Goal: Task Accomplishment & Management: Use online tool/utility

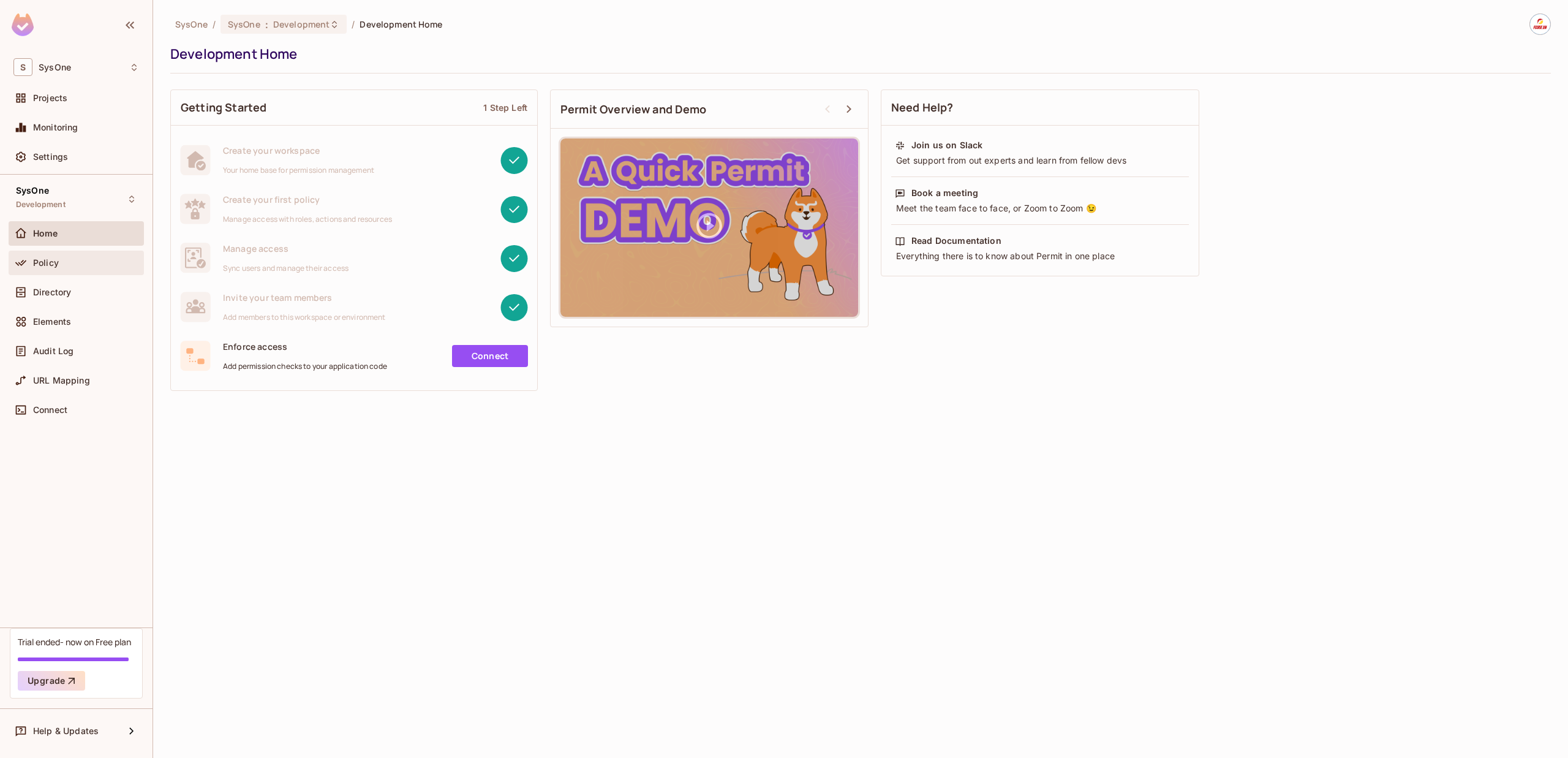
click at [70, 270] on div "Policy" at bounding box center [75, 263] width 135 height 24
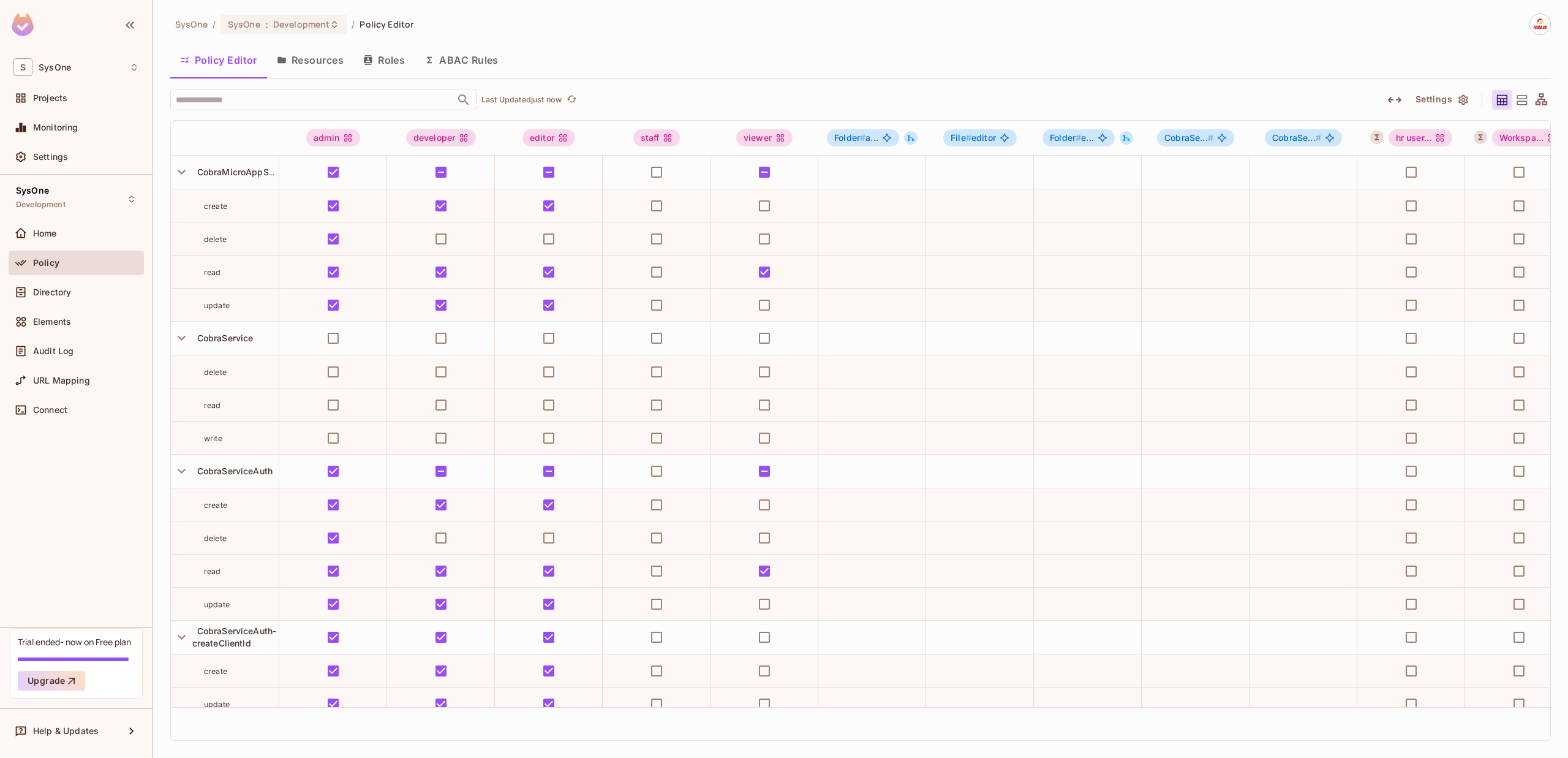
click at [463, 64] on button "ABAC Rules" at bounding box center [461, 60] width 94 height 31
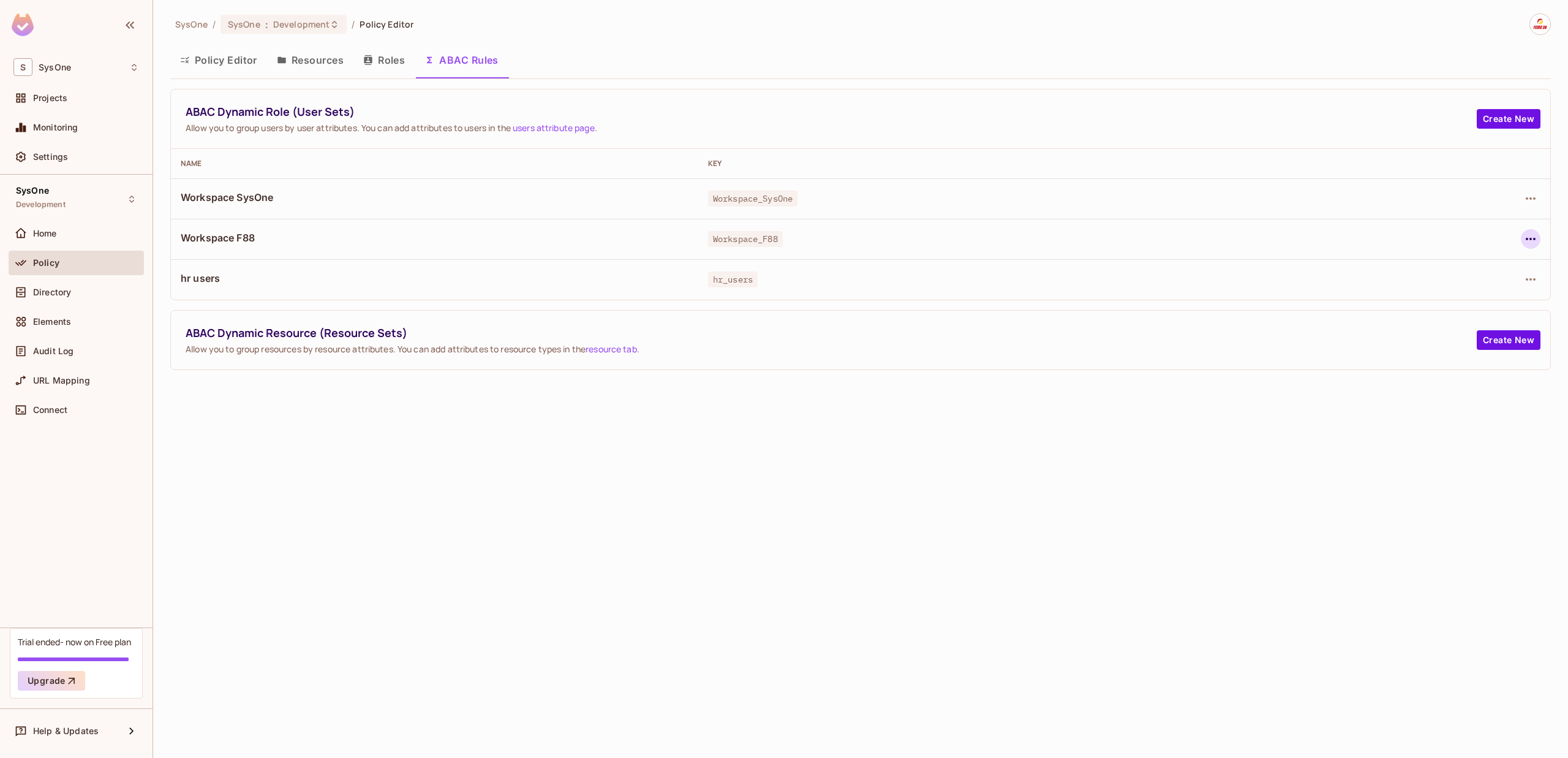
click at [1528, 237] on icon "button" at bounding box center [1530, 239] width 14 height 14
click at [1486, 267] on div "Edit Dynamic Role (User Set)" at bounding box center [1446, 267] width 120 height 12
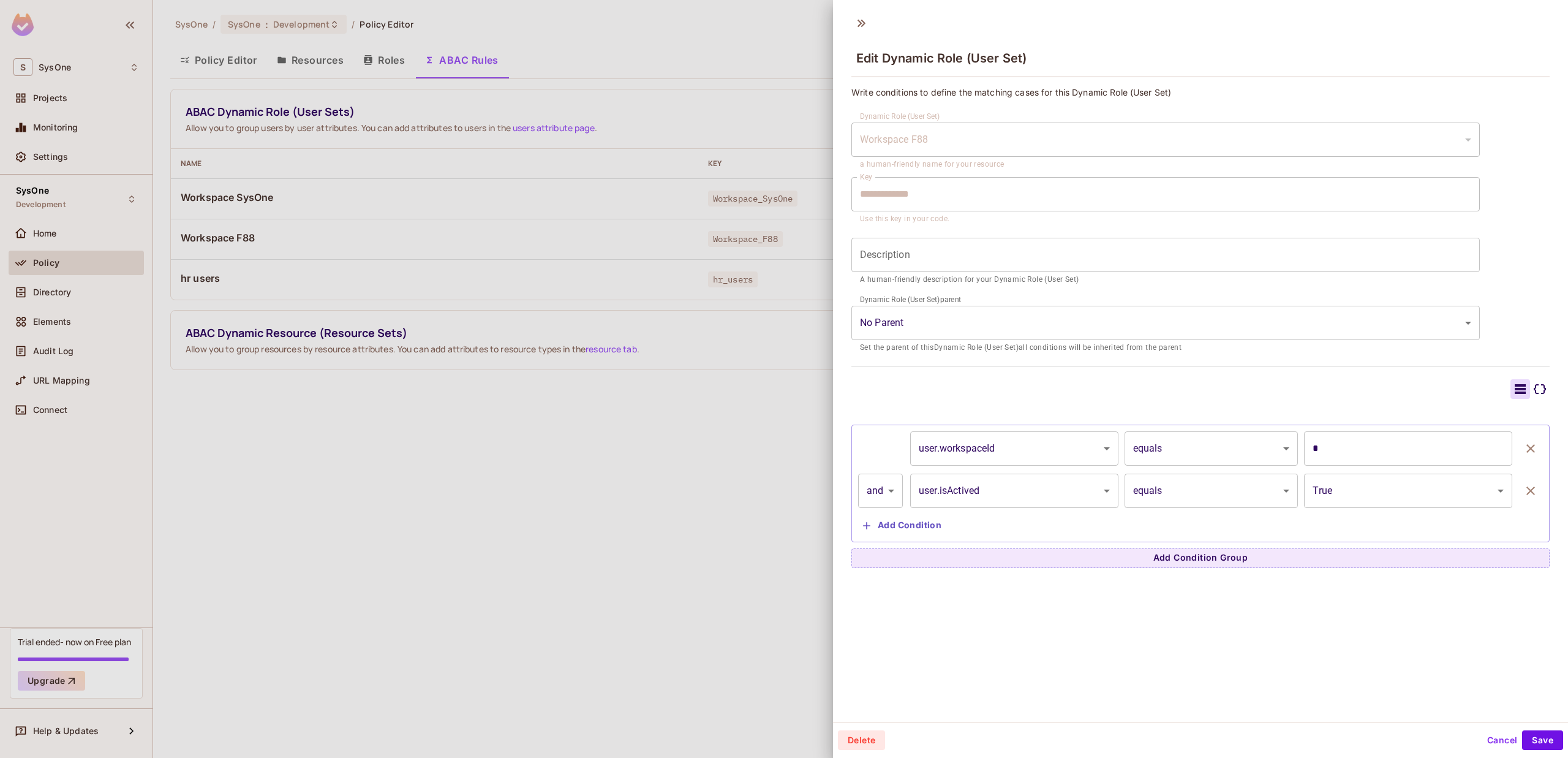
drag, startPoint x: 917, startPoint y: 524, endPoint x: 1116, endPoint y: 580, distance: 206.7
click at [1027, 602] on div "**********" at bounding box center [1200, 365] width 735 height 713
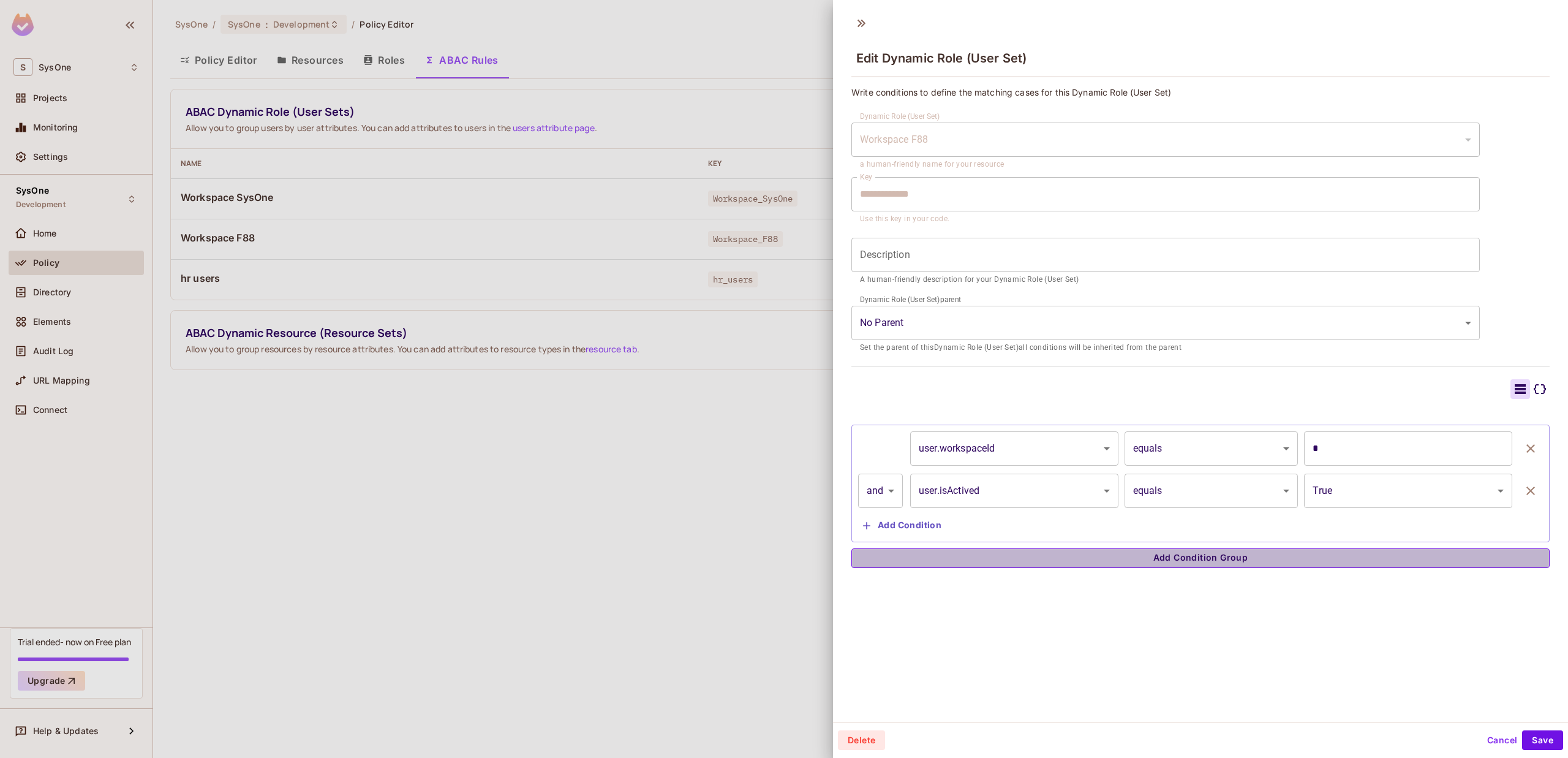
click at [1230, 566] on button "Add Condition Group" at bounding box center [1200, 558] width 698 height 20
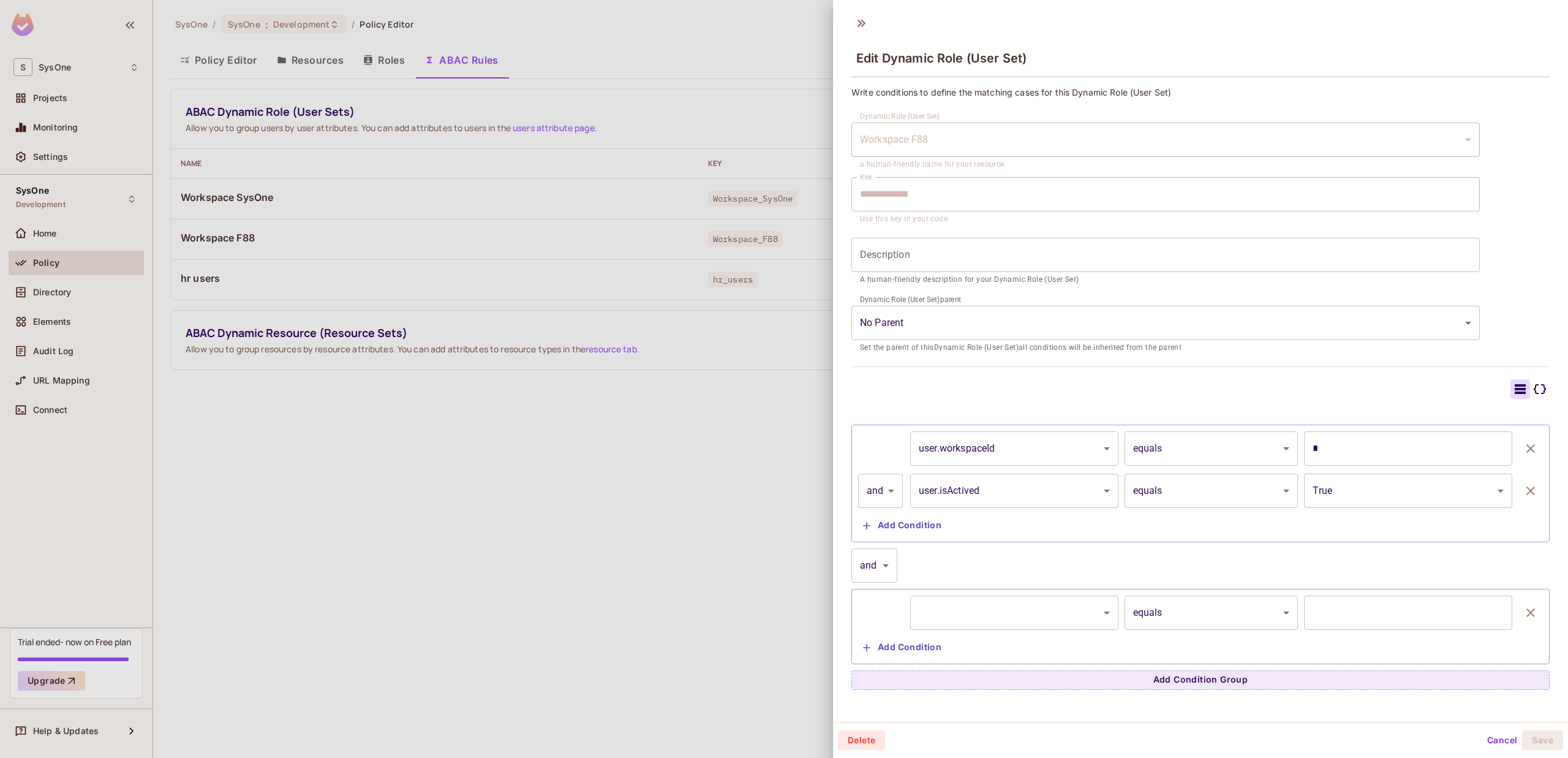
scroll to position [2, 0]
click at [1523, 609] on icon "button" at bounding box center [1530, 610] width 14 height 14
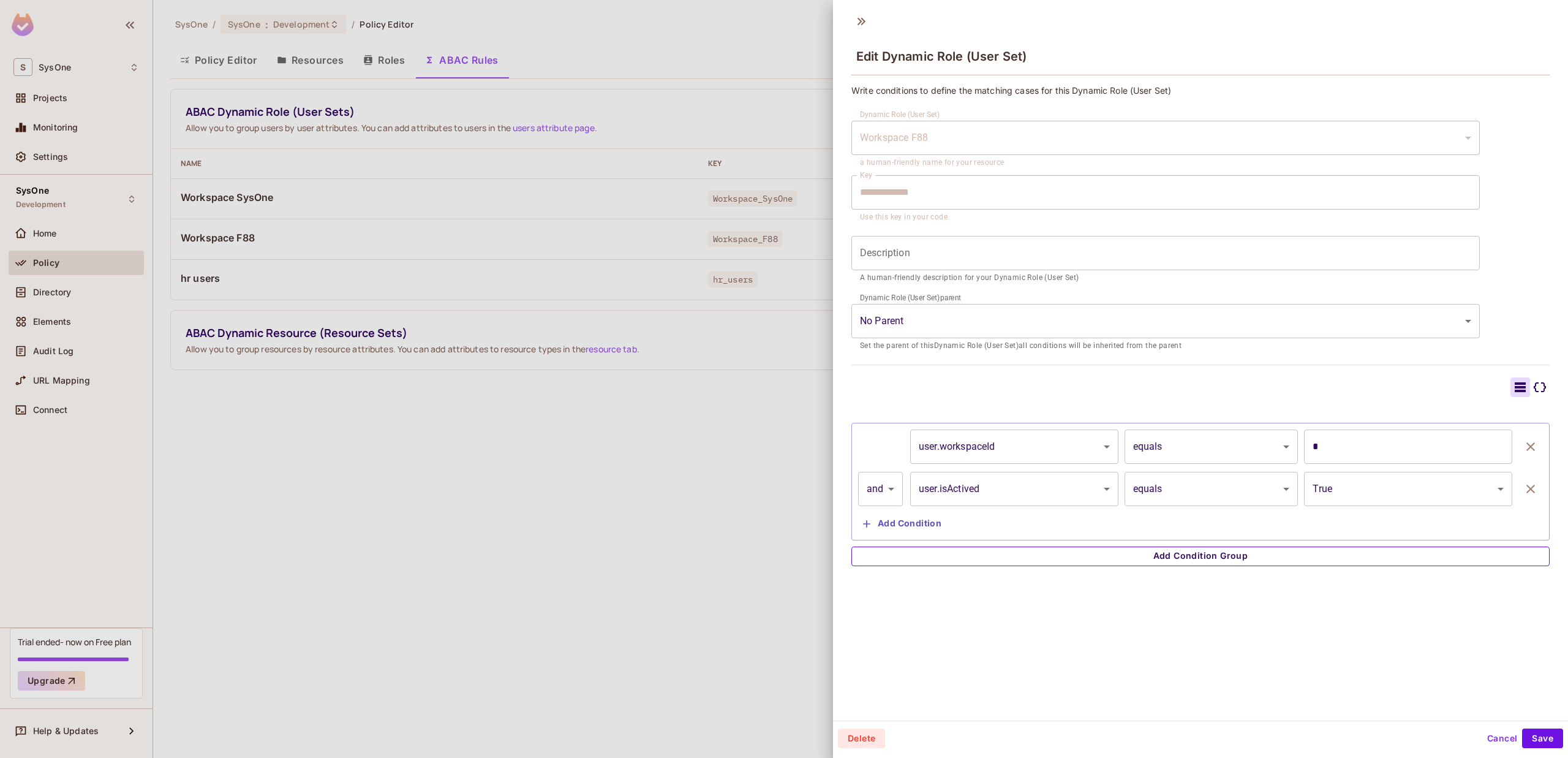
click at [1385, 560] on button "Add Condition Group" at bounding box center [1200, 556] width 698 height 20
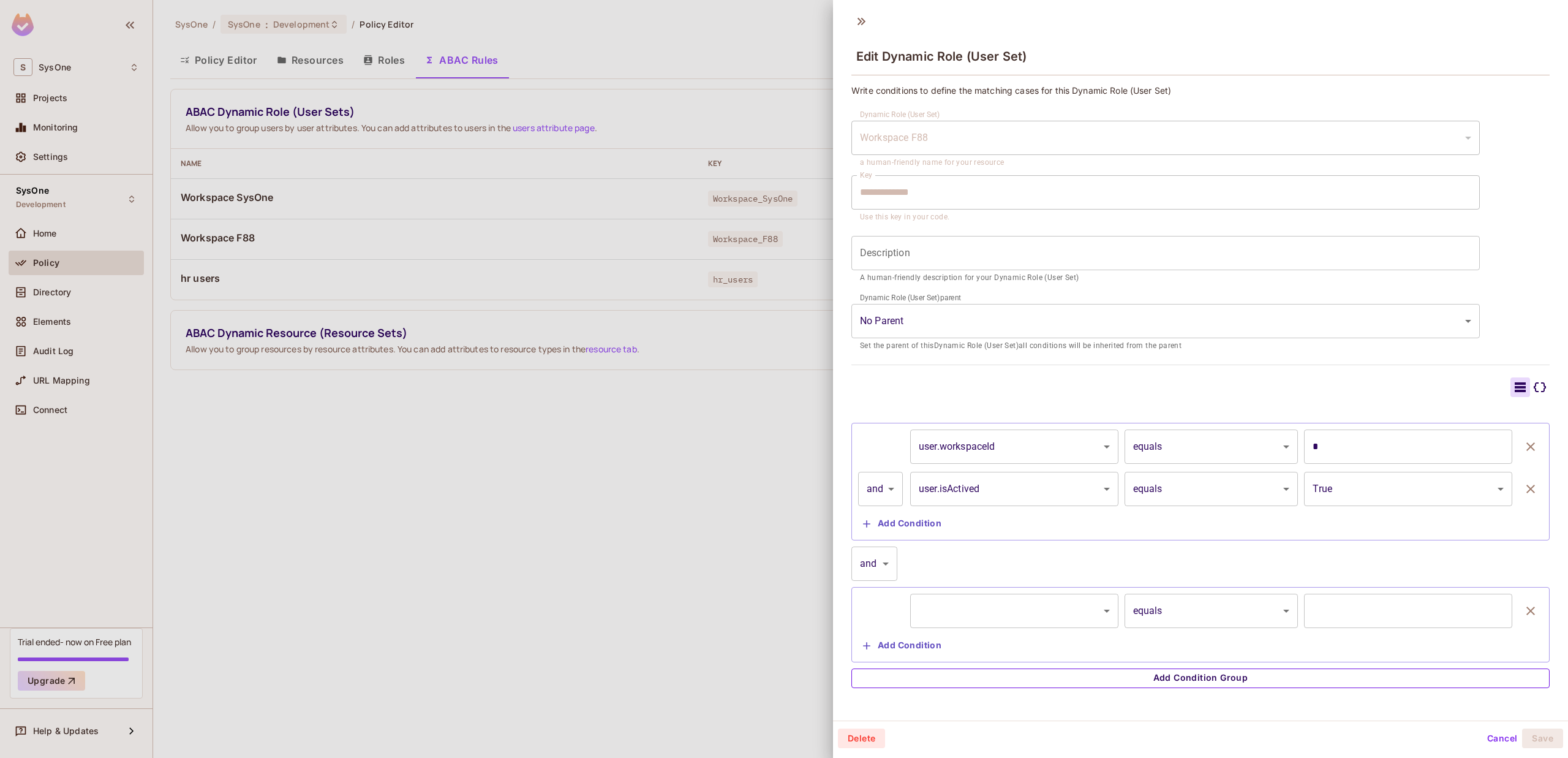
click at [1206, 669] on button "Add Condition Group" at bounding box center [1200, 678] width 698 height 20
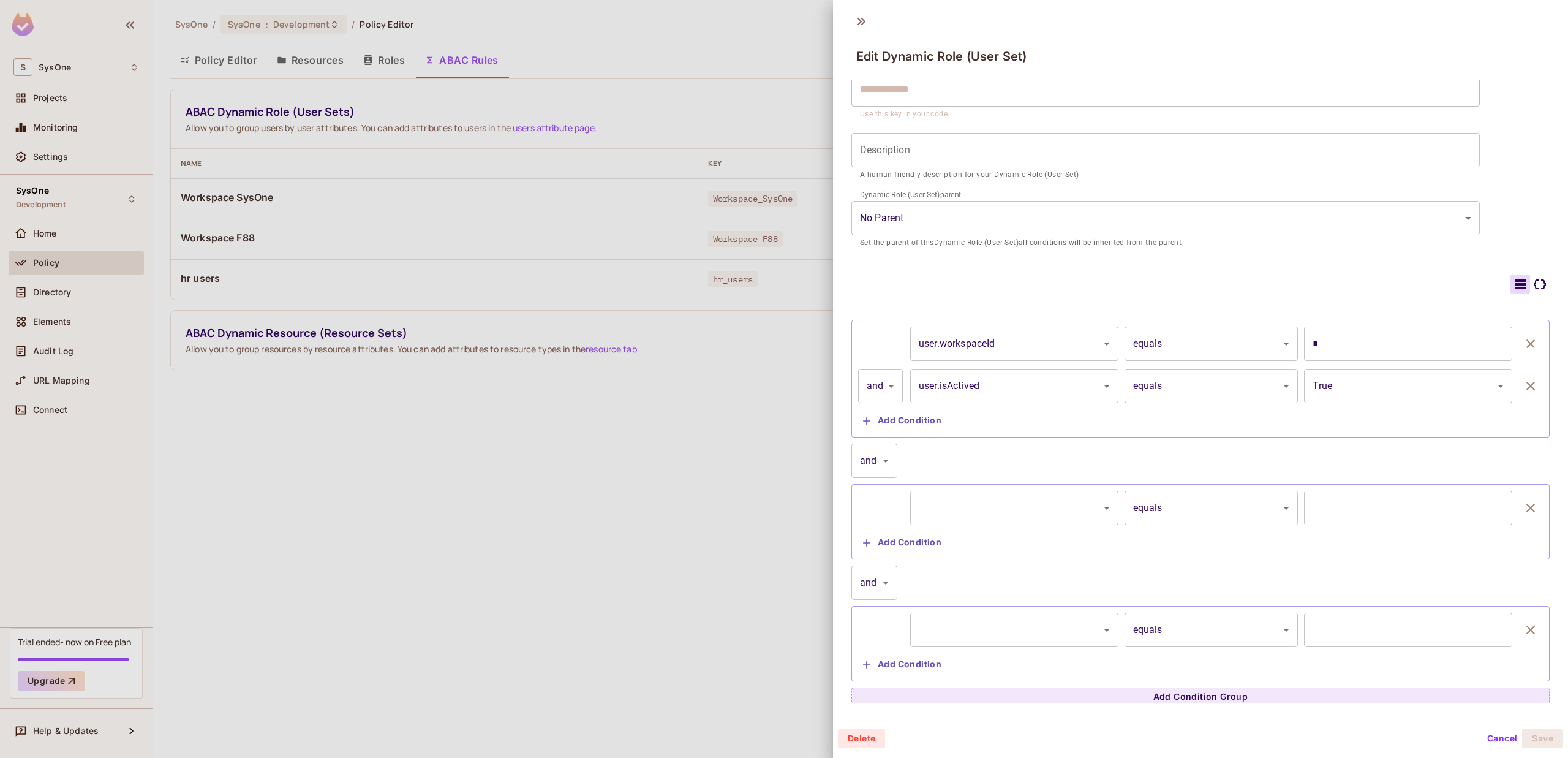
scroll to position [106, 0]
click at [1044, 485] on div "​ ********* ​ equals ****** ​ ​ Add Condition" at bounding box center [1200, 518] width 698 height 75
click at [1043, 495] on body "**********" at bounding box center [784, 379] width 1568 height 758
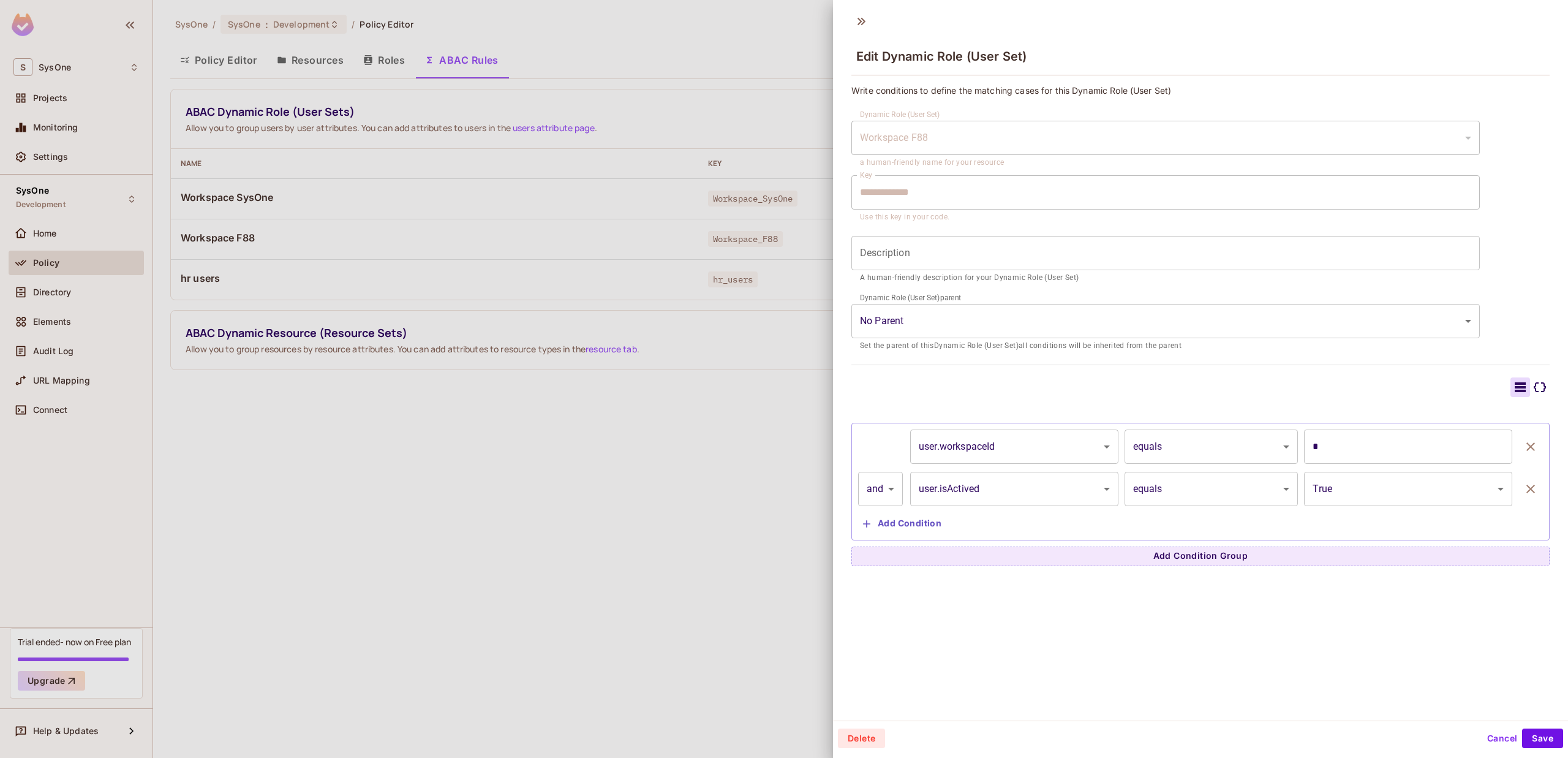
scroll to position [0, 0]
click at [1034, 427] on div "**********" at bounding box center [1200, 482] width 698 height 118
click at [773, 164] on div at bounding box center [784, 379] width 1568 height 758
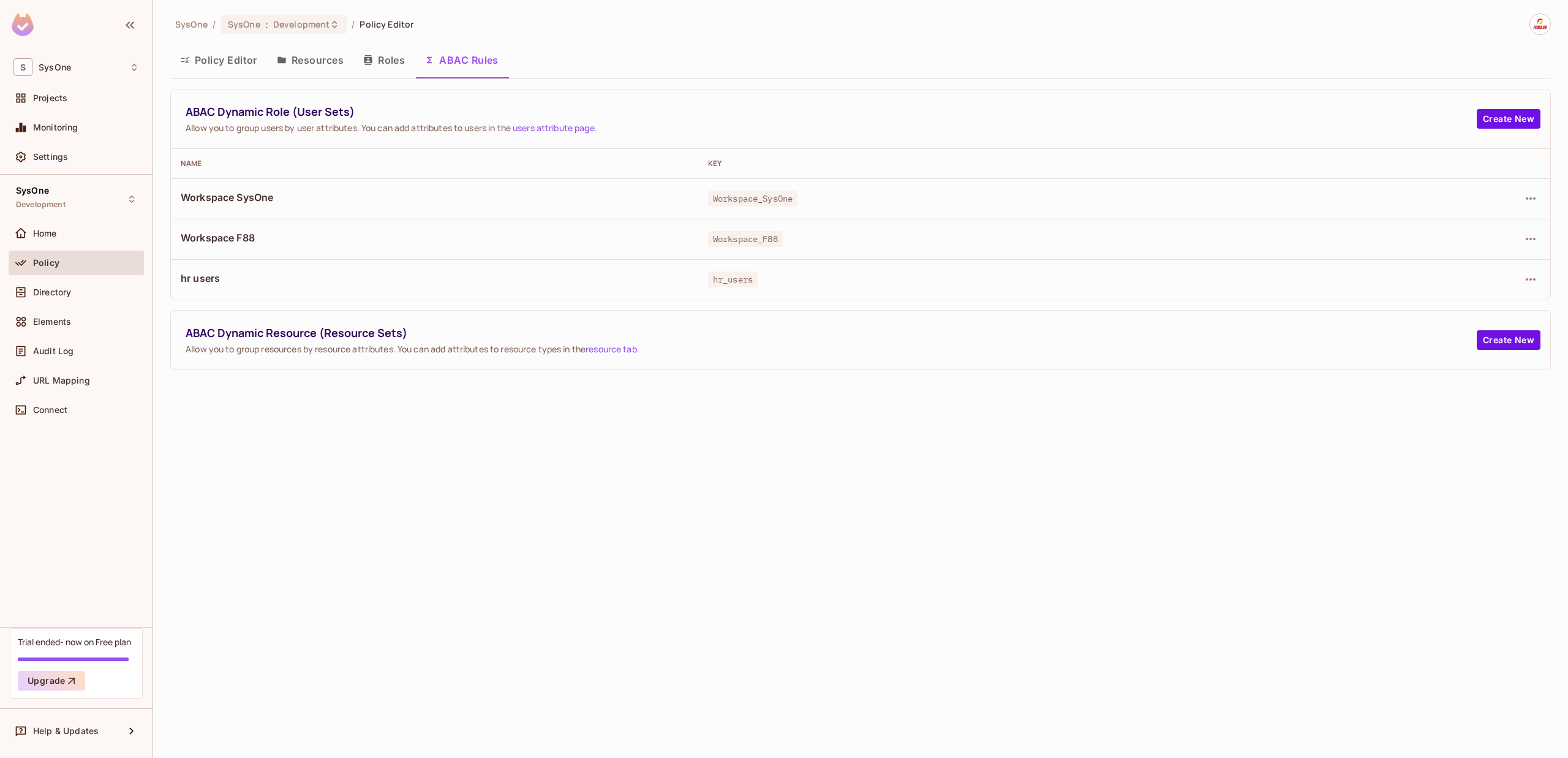
click at [935, 125] on span "Allow you to group users by user attributes. You can add attributes to users in…" at bounding box center [831, 127] width 1291 height 11
click at [492, 426] on div "SysOne / SysOne : Development / Policy Editor Policy Editor Resources Roles ABA…" at bounding box center [861, 379] width 1415 height 758
click at [585, 210] on td "Workspace SysOne" at bounding box center [434, 199] width 528 height 41
drag, startPoint x: 453, startPoint y: 436, endPoint x: 361, endPoint y: 242, distance: 214.7
click at [453, 437] on div "SysOne / SysOne : Development / Policy Editor Policy Editor Resources Roles ABA…" at bounding box center [861, 379] width 1415 height 758
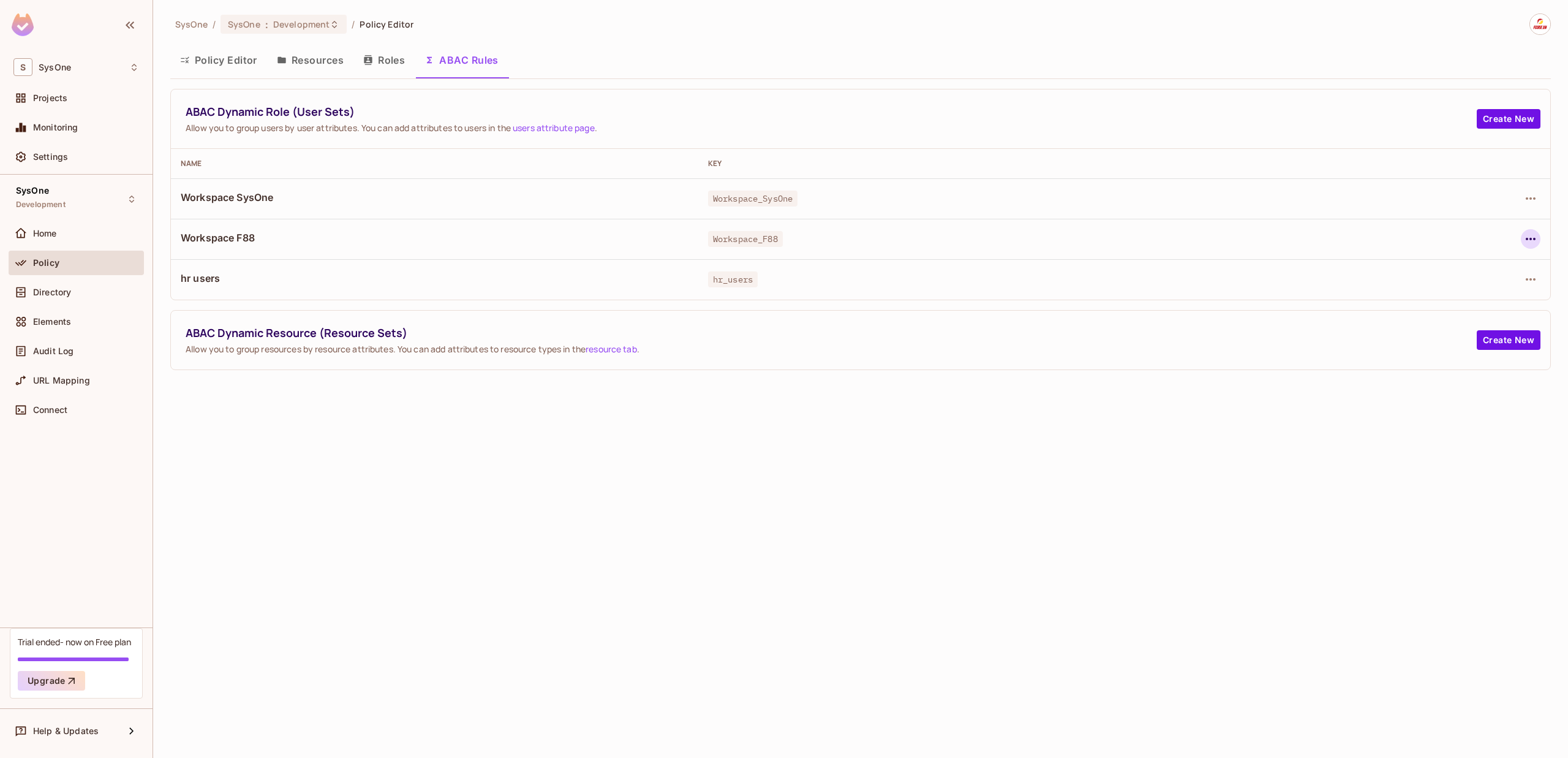
click at [1528, 236] on icon "button" at bounding box center [1530, 239] width 14 height 14
click at [1499, 266] on div "Edit Dynamic Role (User Set)" at bounding box center [1446, 267] width 120 height 12
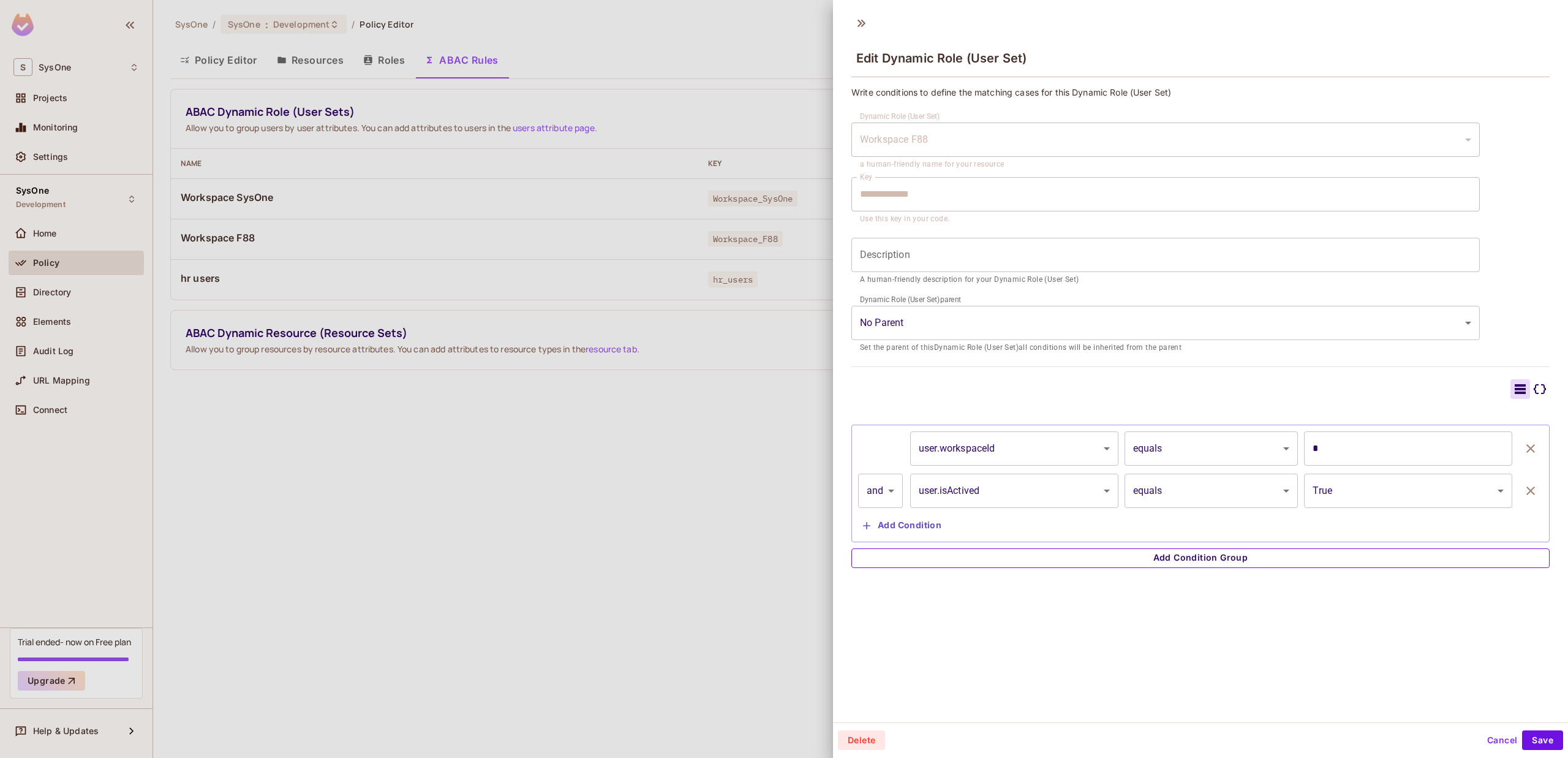
click at [1439, 555] on button "Add Condition Group" at bounding box center [1200, 558] width 698 height 20
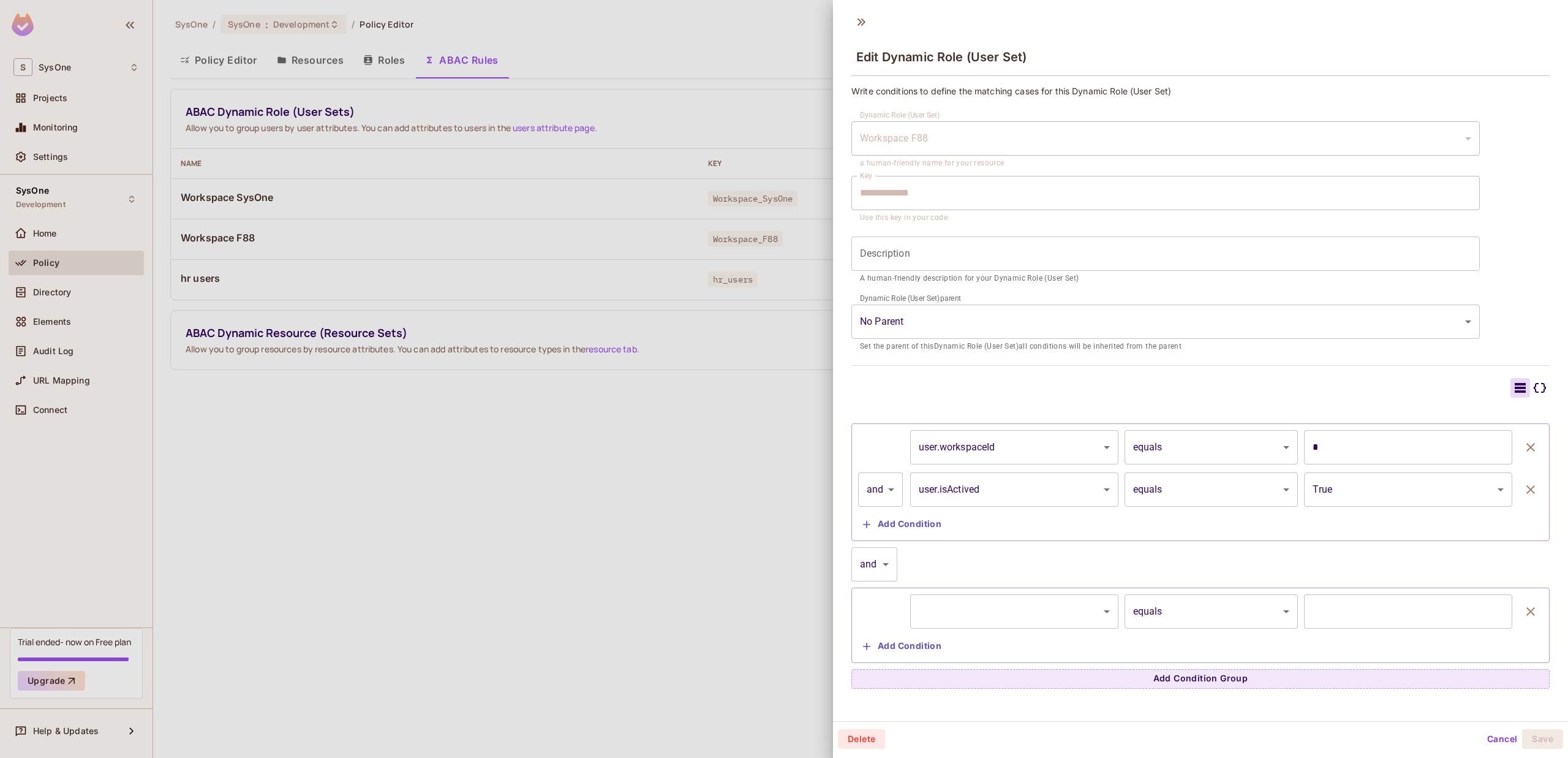
scroll to position [2, 0]
click at [1254, 680] on button "Add Condition Group" at bounding box center [1200, 678] width 698 height 20
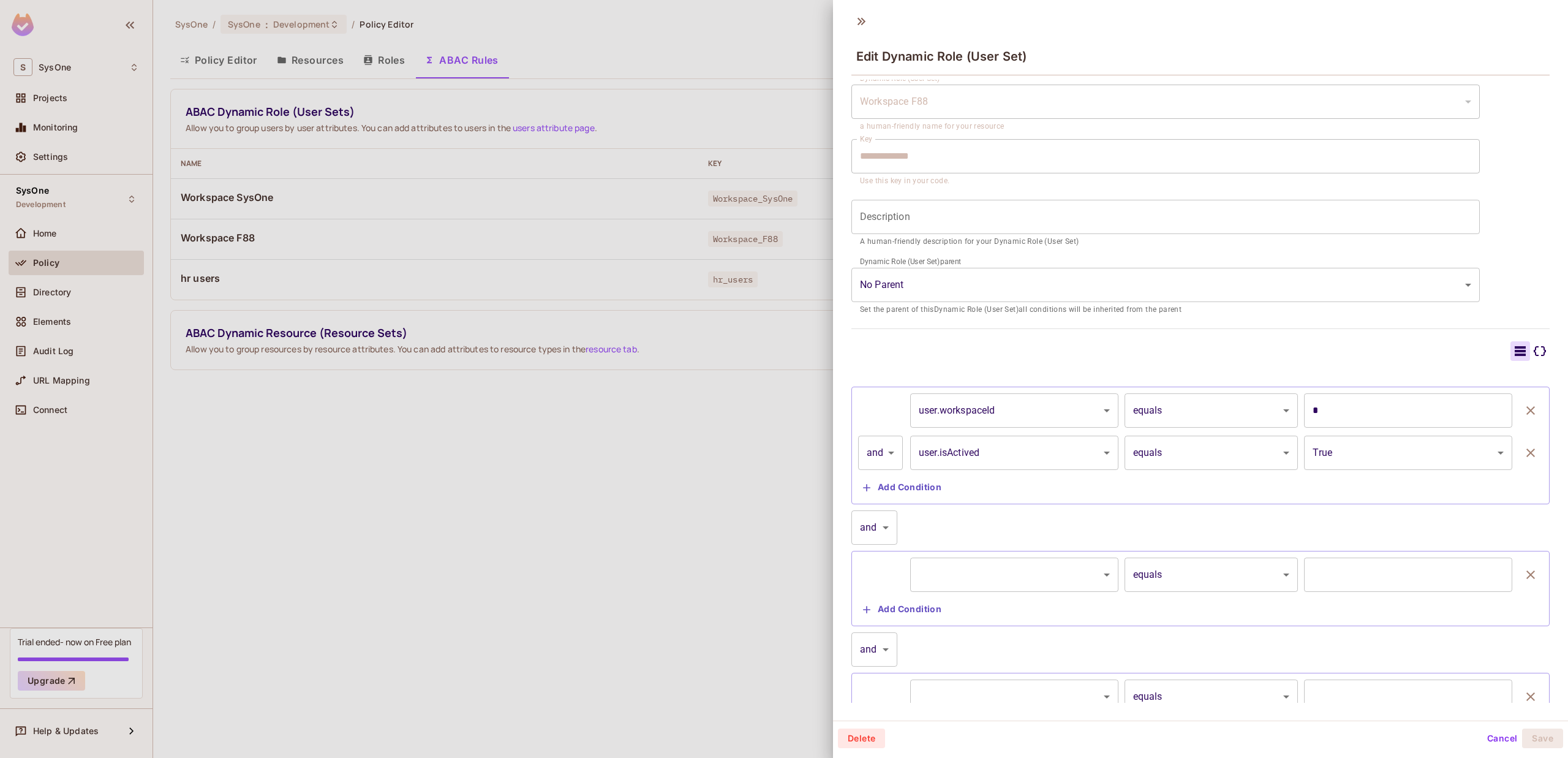
scroll to position [106, 0]
